Goal: Transaction & Acquisition: Book appointment/travel/reservation

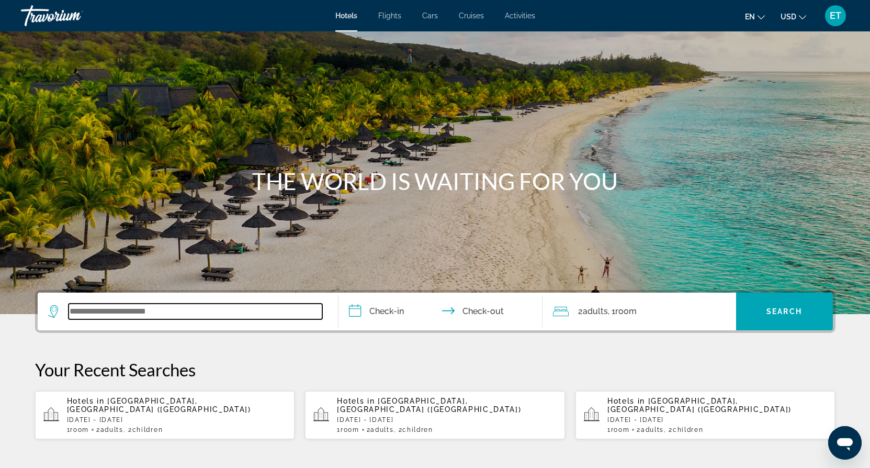
click at [91, 314] on input "Search widget" at bounding box center [196, 312] width 254 height 16
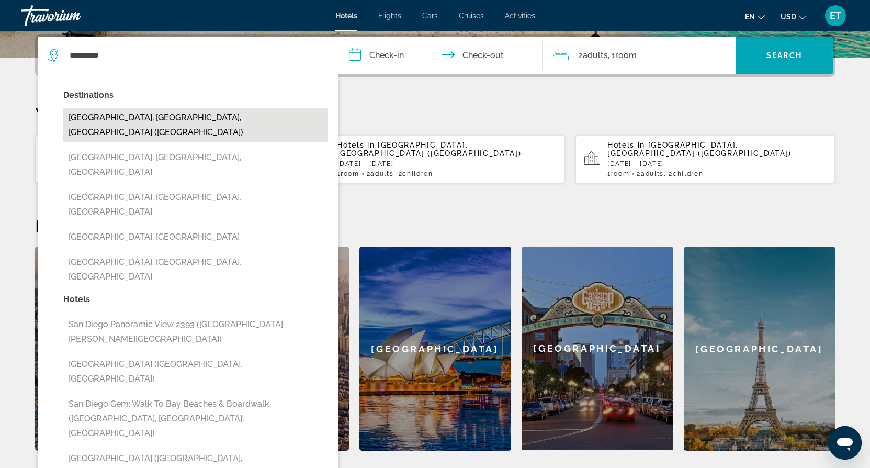
click at [179, 119] on button "[GEOGRAPHIC_DATA], [GEOGRAPHIC_DATA], [GEOGRAPHIC_DATA] ([GEOGRAPHIC_DATA])" at bounding box center [195, 125] width 265 height 35
type input "**********"
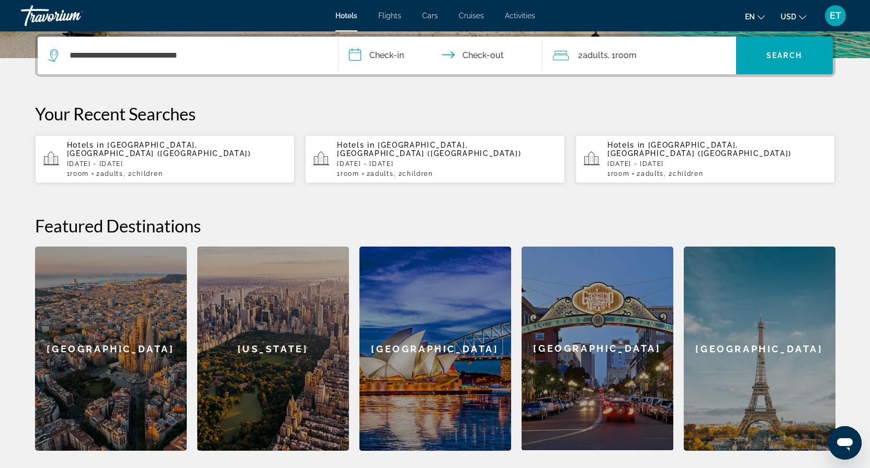
click at [379, 53] on input "**********" at bounding box center [443, 57] width 208 height 41
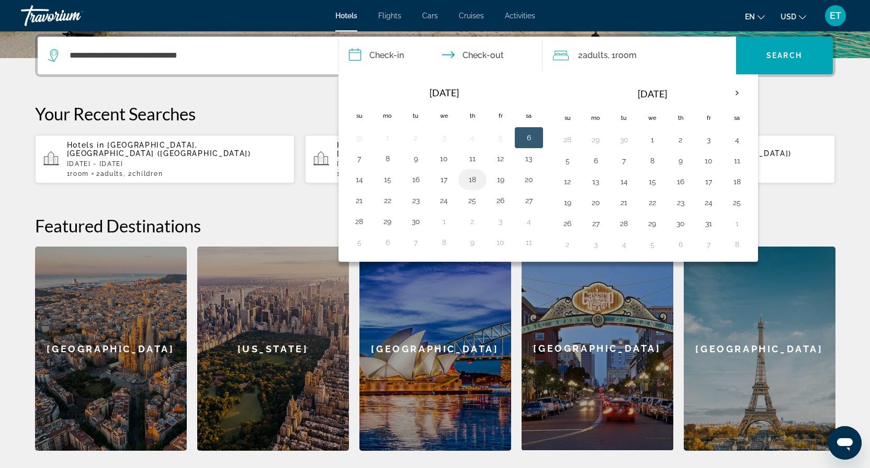
click at [471, 178] on button "18" at bounding box center [472, 179] width 17 height 15
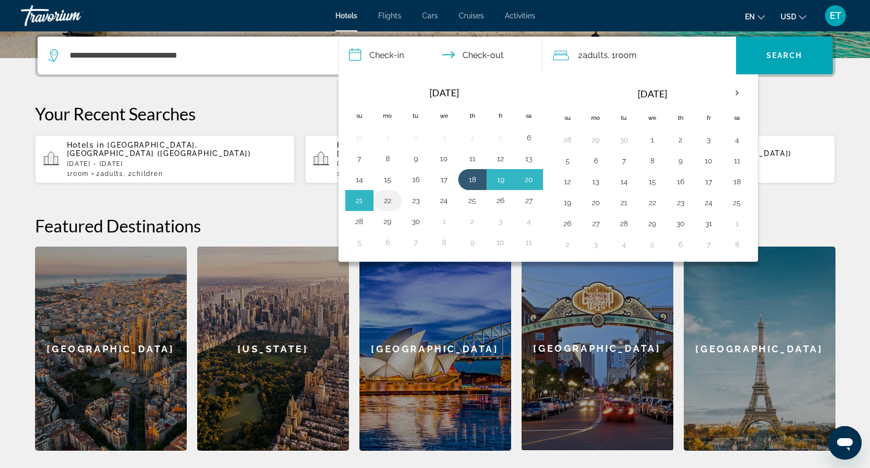
click at [390, 199] on button "22" at bounding box center [387, 200] width 17 height 15
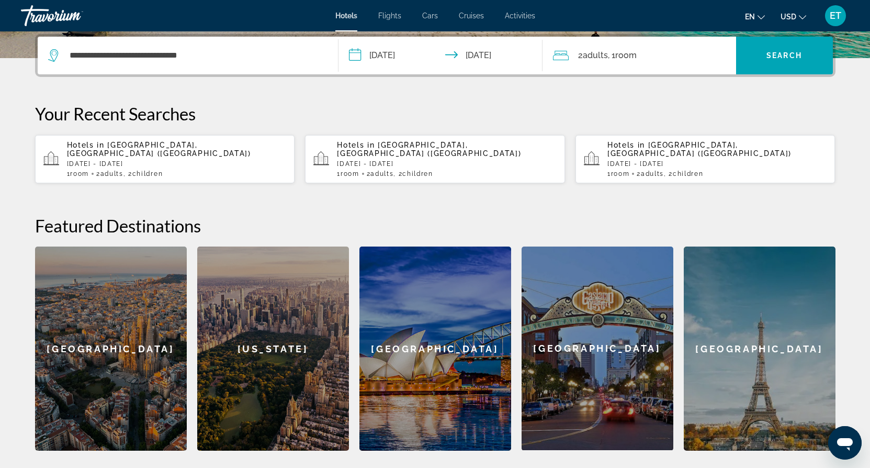
type input "**********"
click at [573, 55] on div "2 Adult Adults , 1 Room rooms" at bounding box center [644, 55] width 183 height 15
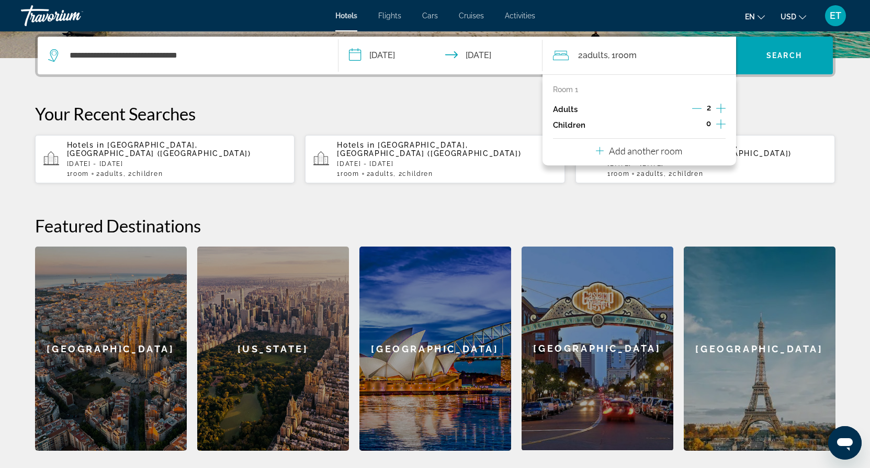
click at [695, 108] on icon "Decrement adults" at bounding box center [697, 108] width 9 height 9
click at [720, 128] on icon "Increment children" at bounding box center [721, 124] width 9 height 13
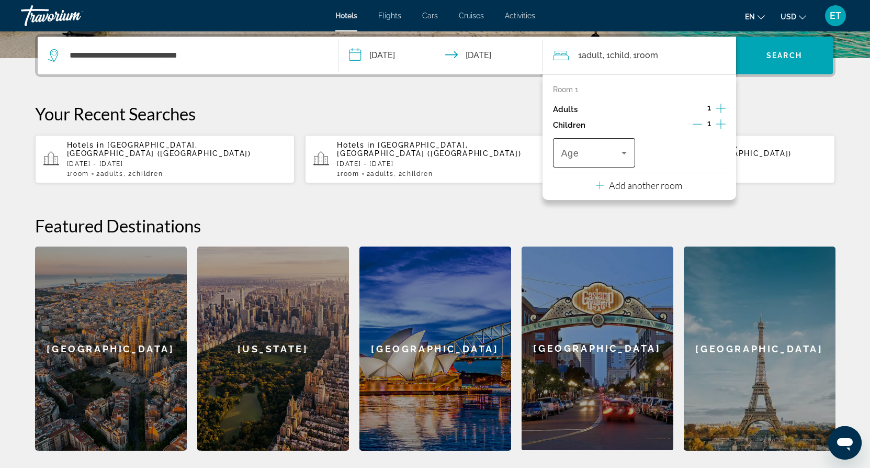
click at [618, 159] on span "Travelers: 1 adult, 1 child" at bounding box center [592, 153] width 61 height 13
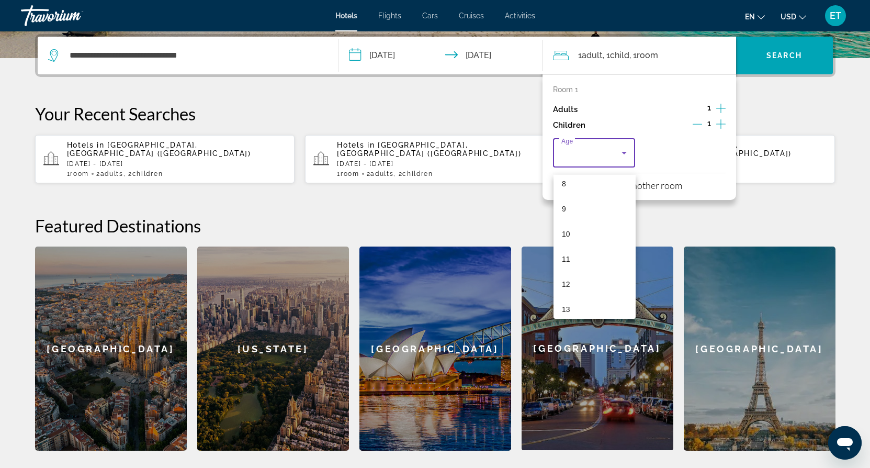
scroll to position [211, 0]
click at [583, 299] on mat-option "13" at bounding box center [595, 307] width 82 height 25
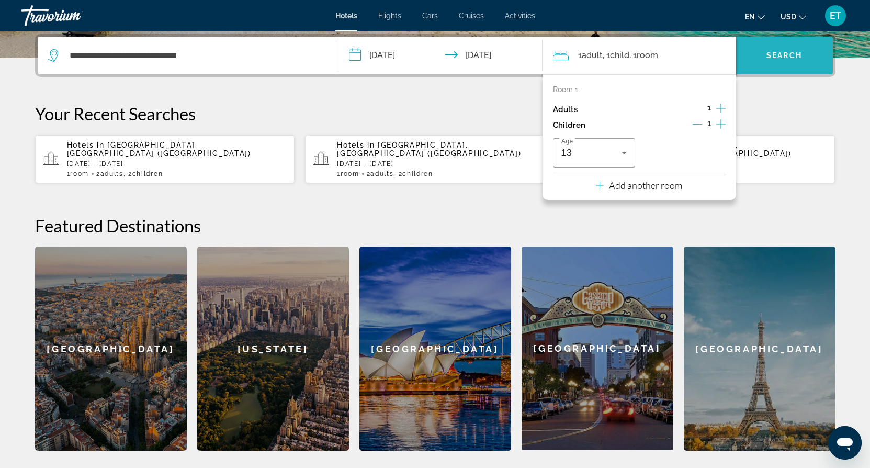
click at [801, 45] on span "Search widget" at bounding box center [784, 55] width 97 height 25
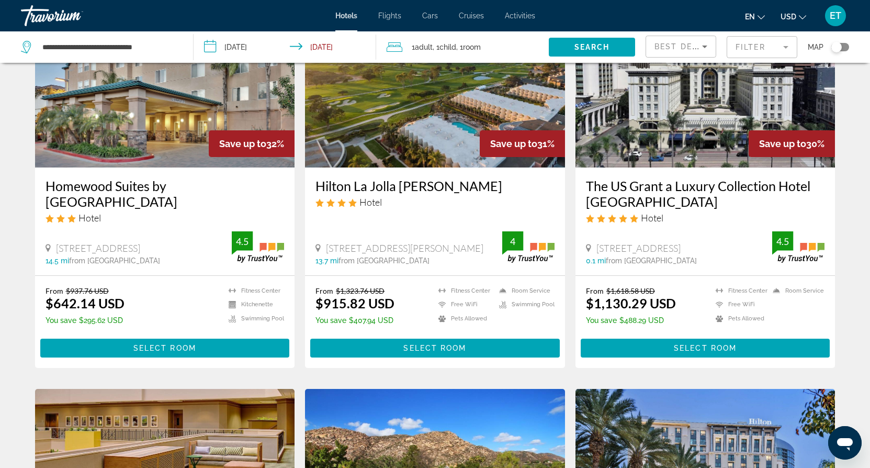
scroll to position [883, 0]
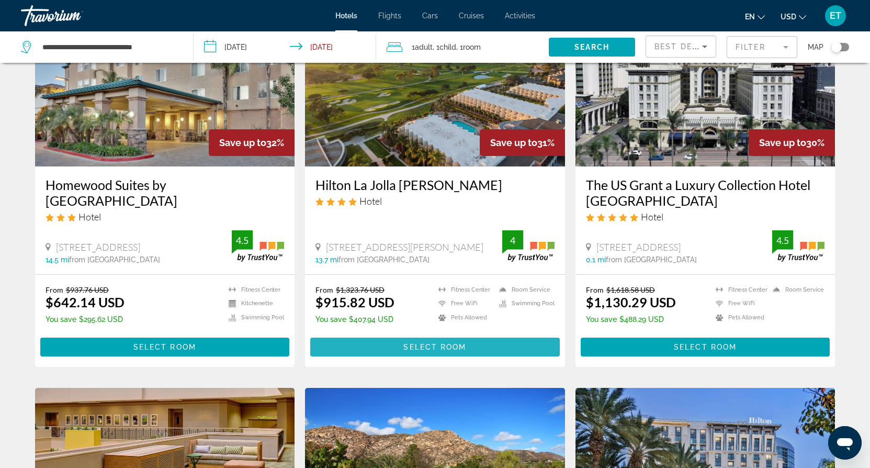
click at [434, 343] on span "Select Room" at bounding box center [435, 347] width 63 height 8
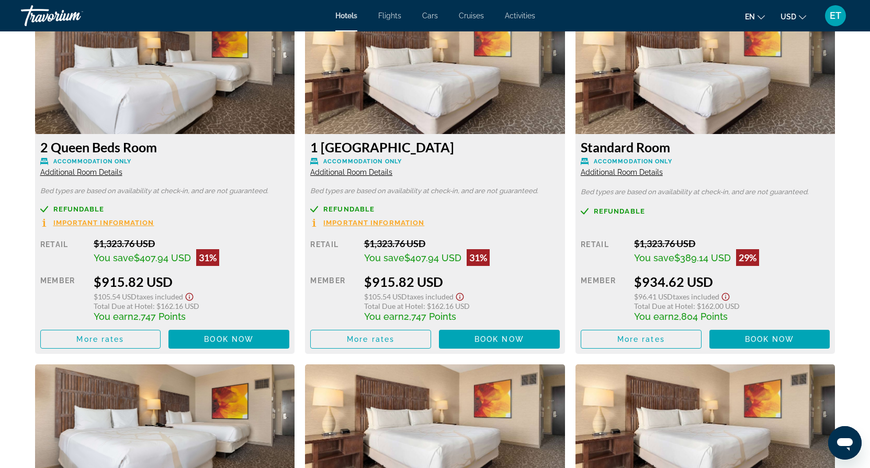
scroll to position [1452, 0]
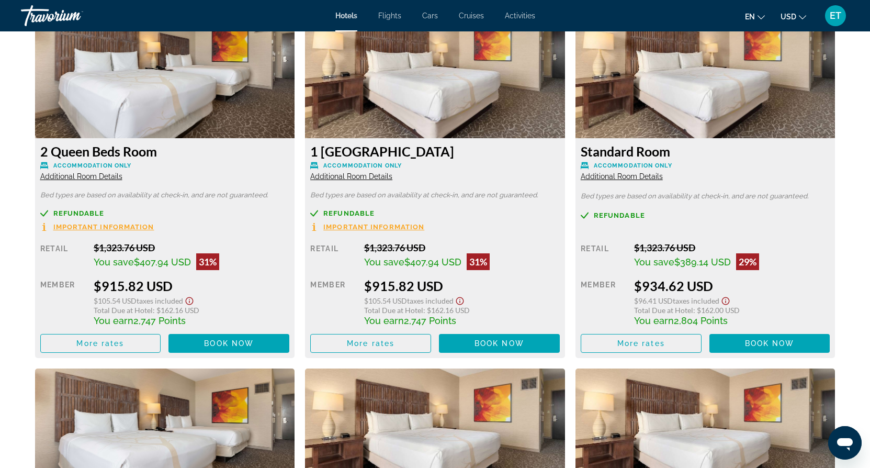
click at [434, 338] on div "Retail $1,323.76 USD You save $407.94 USD 31% when you redeem Member $915.82 US…" at bounding box center [435, 297] width 250 height 111
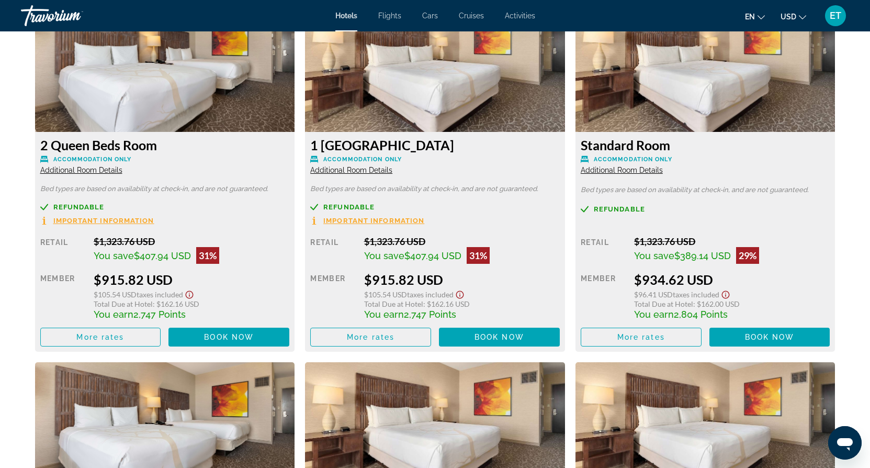
scroll to position [1413, 0]
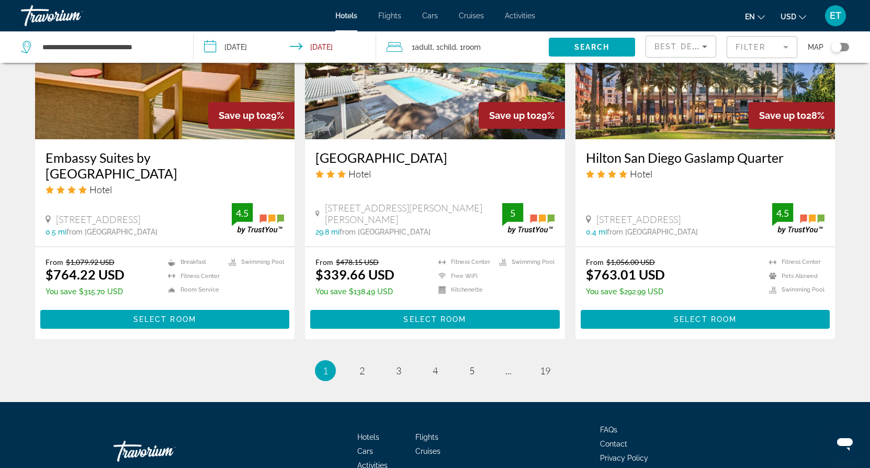
scroll to position [1301, 0]
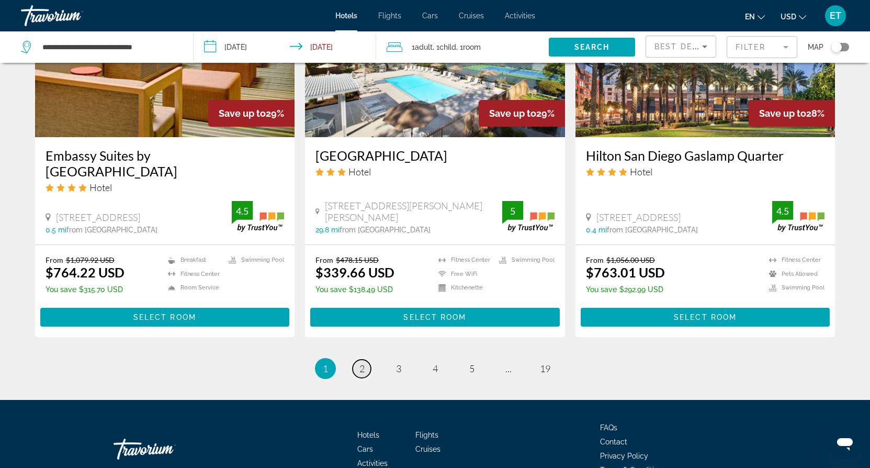
click at [361, 364] on span "2" at bounding box center [362, 369] width 5 height 12
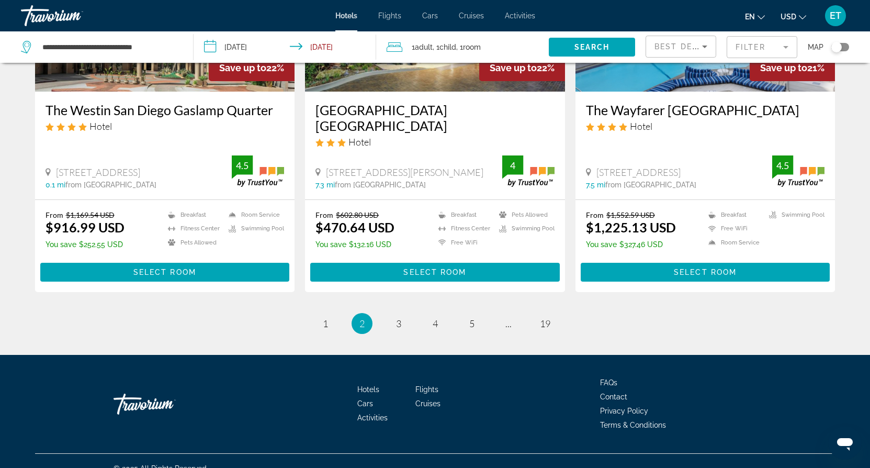
scroll to position [1356, 0]
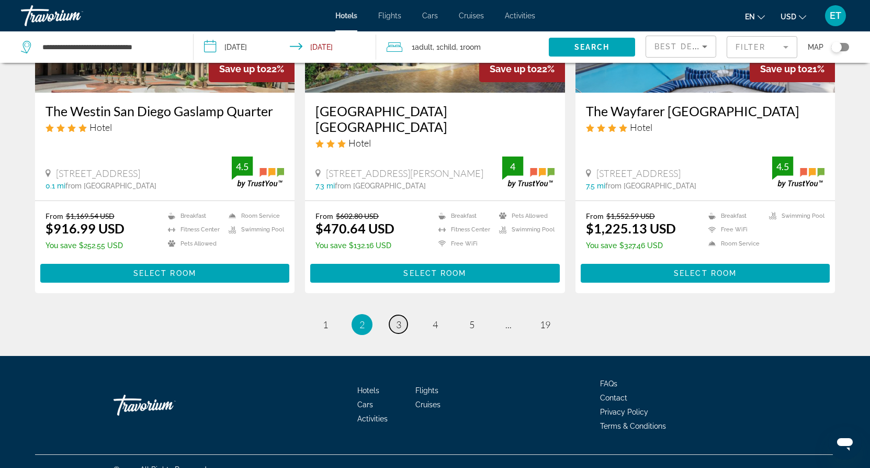
click at [397, 319] on span "3" at bounding box center [398, 325] width 5 height 12
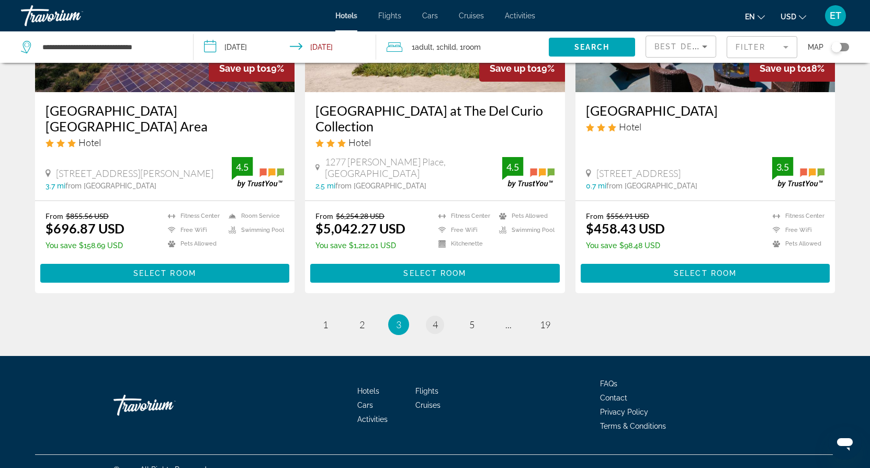
scroll to position [1356, 0]
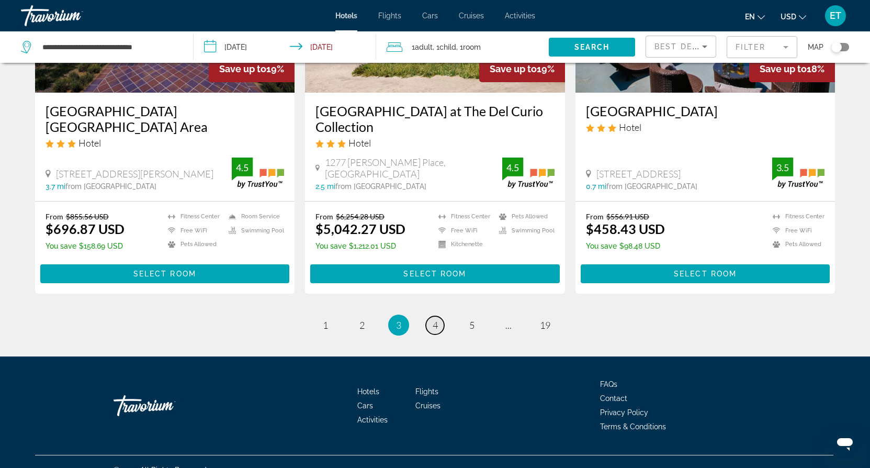
click at [436, 319] on span "4" at bounding box center [435, 325] width 5 height 12
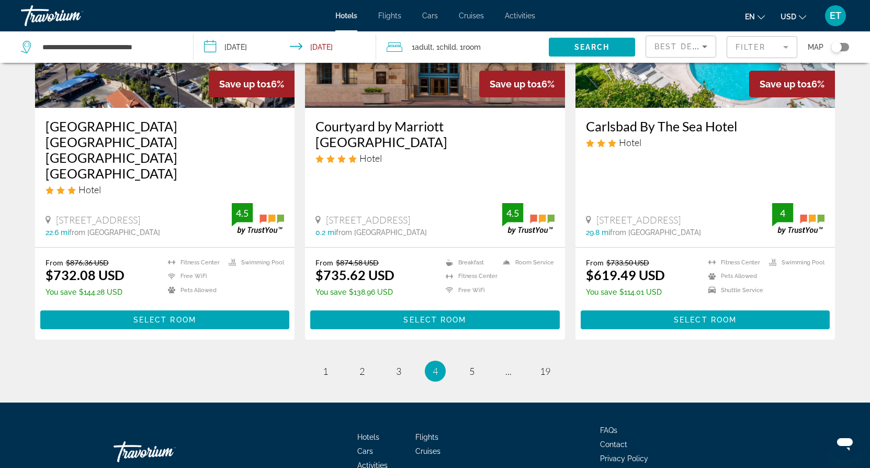
scroll to position [1356, 0]
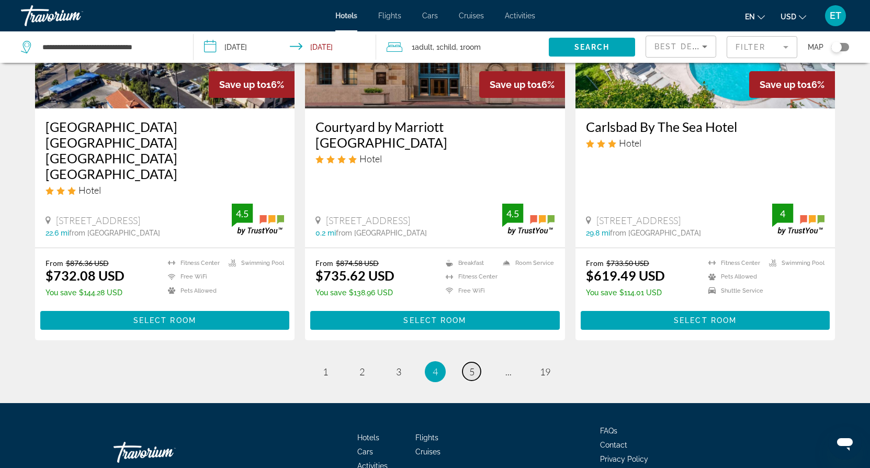
click at [471, 366] on span "5" at bounding box center [472, 372] width 5 height 12
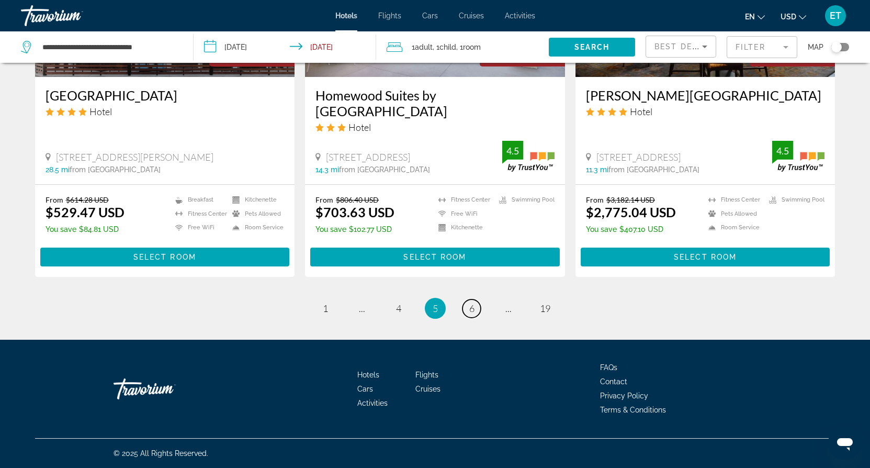
scroll to position [1345, 0]
